Goal: Task Accomplishment & Management: Use online tool/utility

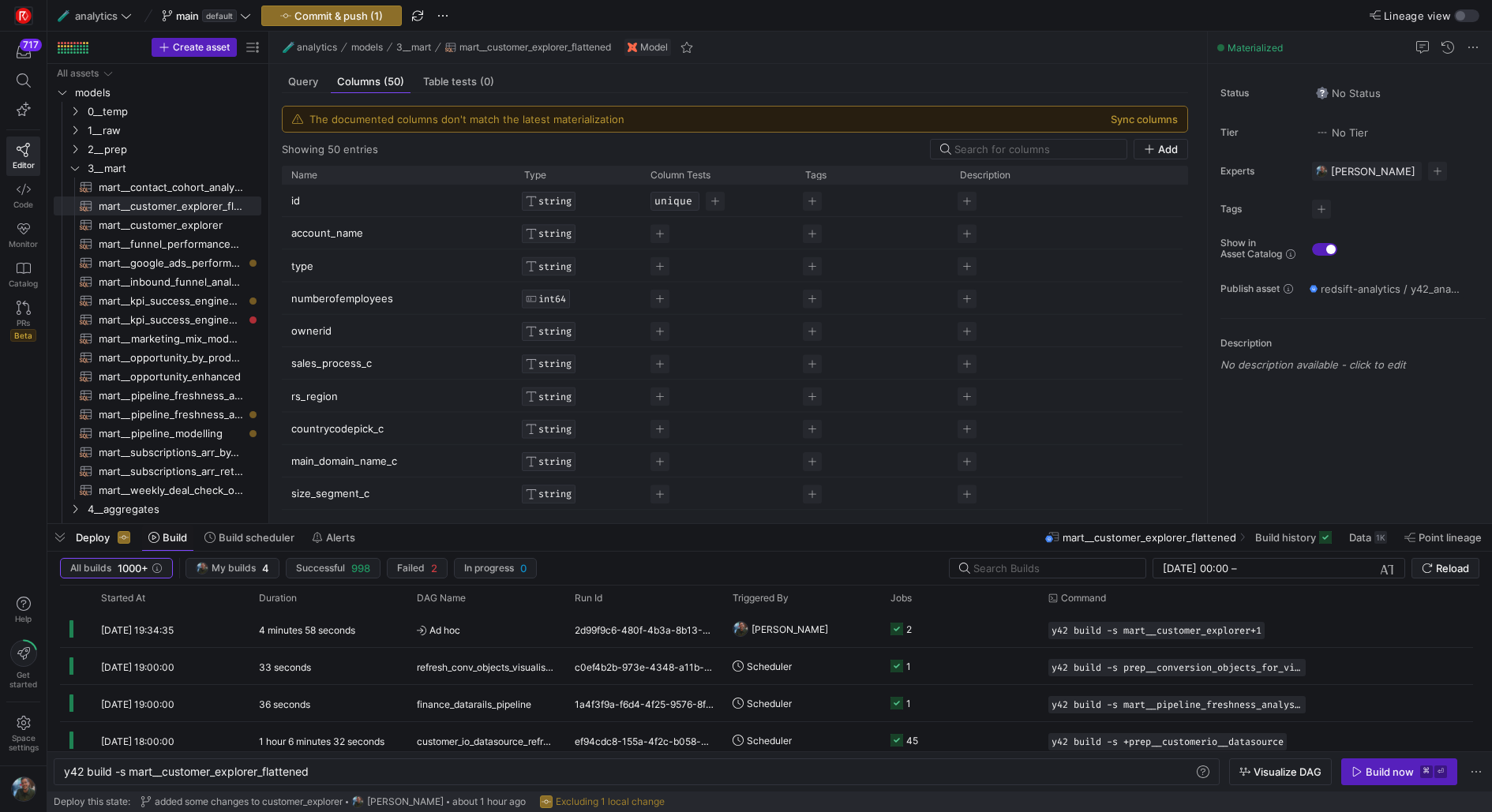
scroll to position [0, 247]
click at [1136, 118] on button "Sync columns" at bounding box center [1144, 119] width 67 height 12
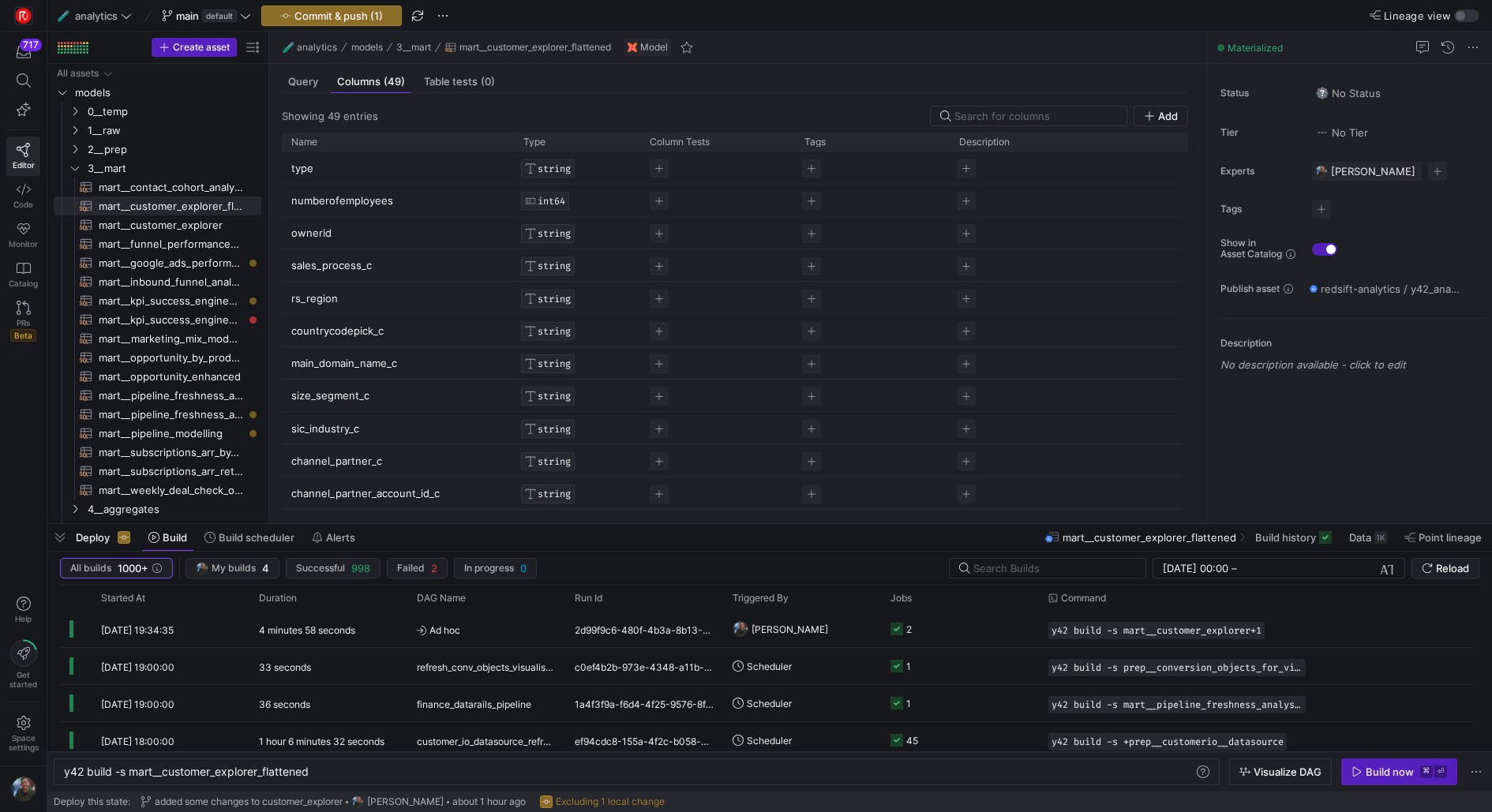
scroll to position [0, 0]
